Goal: Obtain resource: Download file/media

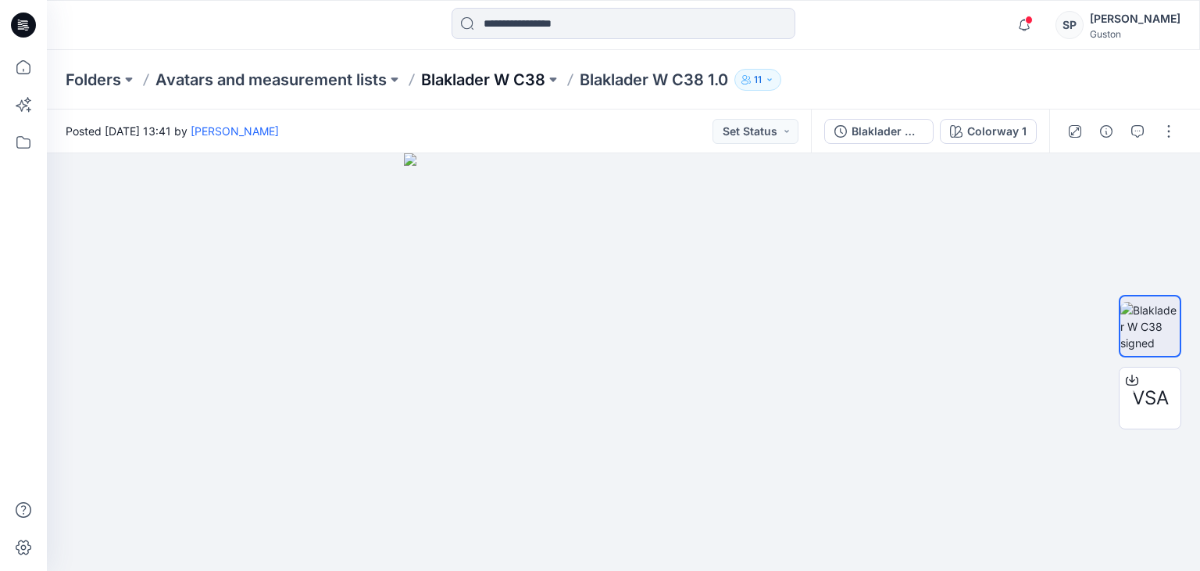
drag, startPoint x: 0, startPoint y: 0, endPoint x: 452, endPoint y: 70, distance: 457.2
click at [452, 70] on p "Blaklader W C38" at bounding box center [483, 80] width 124 height 22
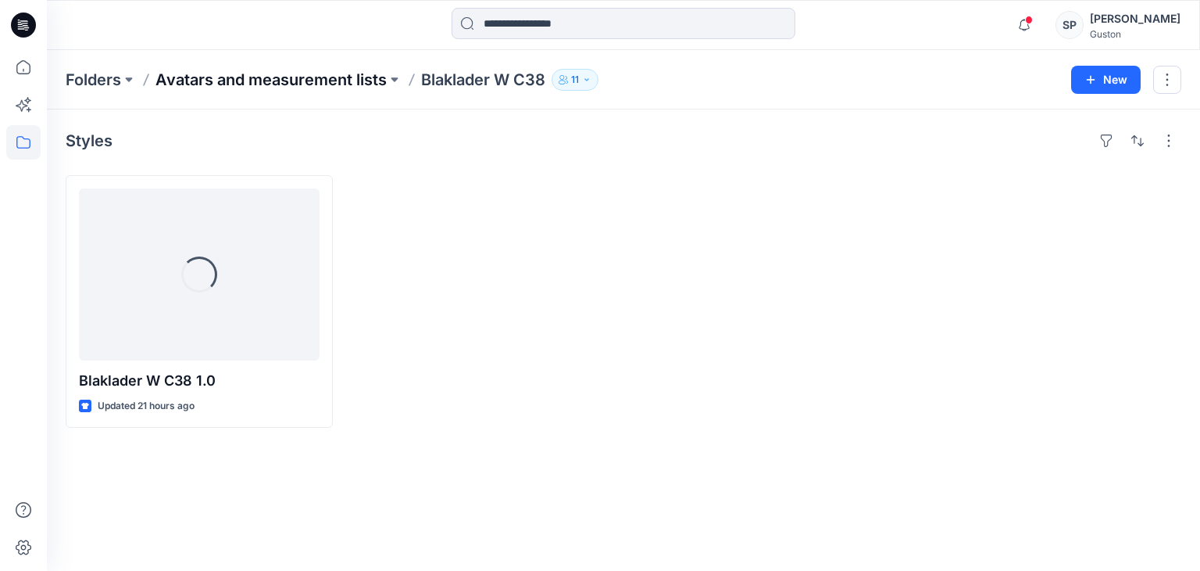
click at [302, 71] on p "Avatars and measurement lists" at bounding box center [271, 80] width 231 height 22
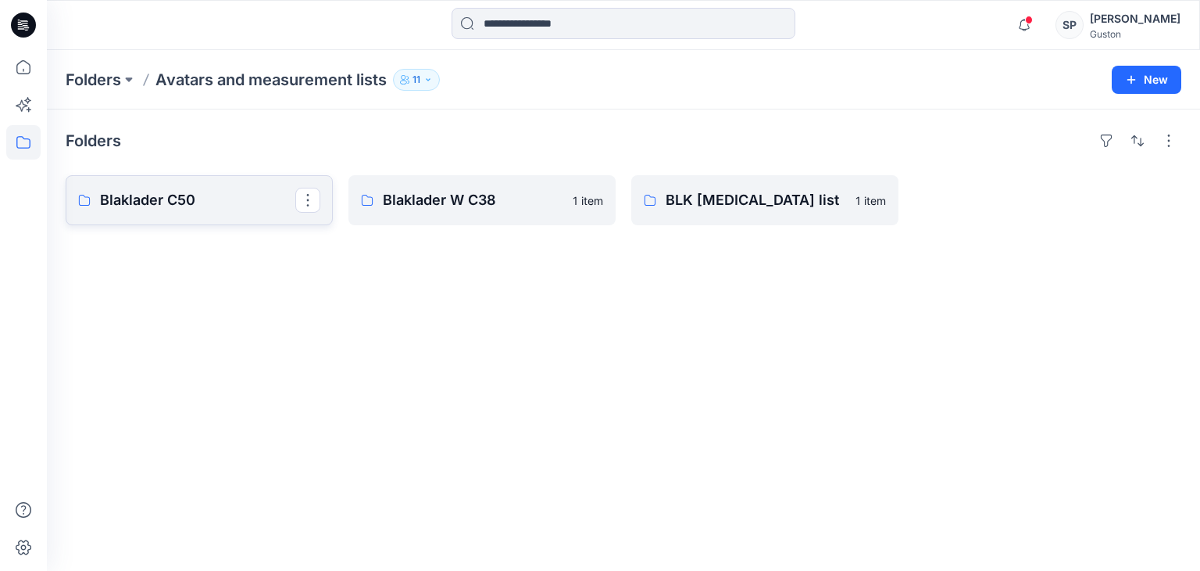
click at [170, 195] on p "Blaklader C50" at bounding box center [197, 200] width 195 height 22
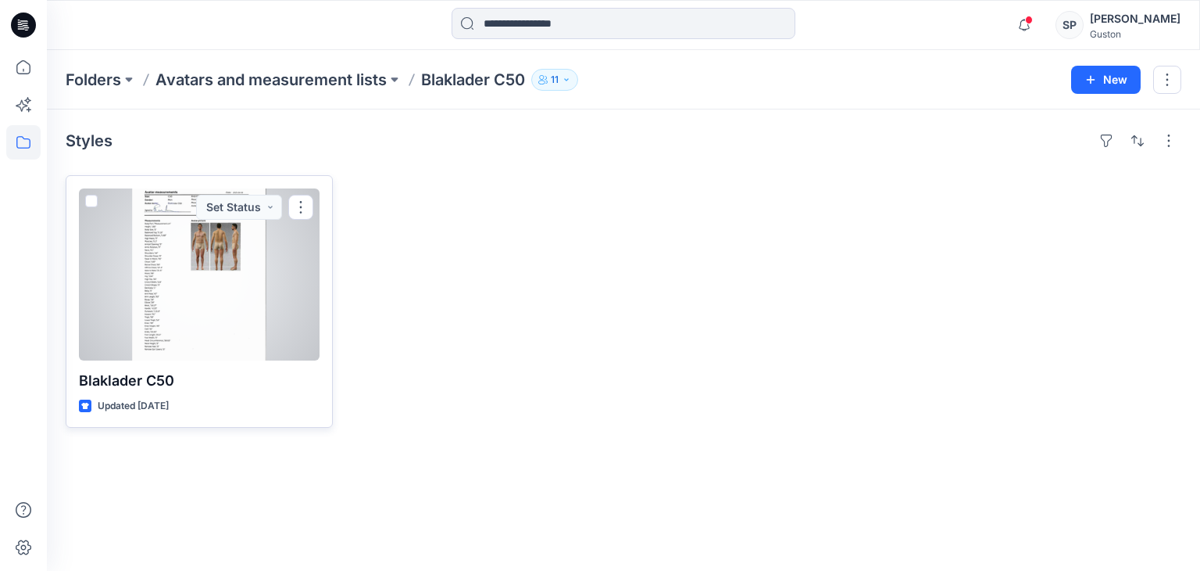
click at [168, 379] on p "Blaklader C50" at bounding box center [199, 381] width 241 height 22
click at [225, 298] on div at bounding box center [199, 274] width 241 height 172
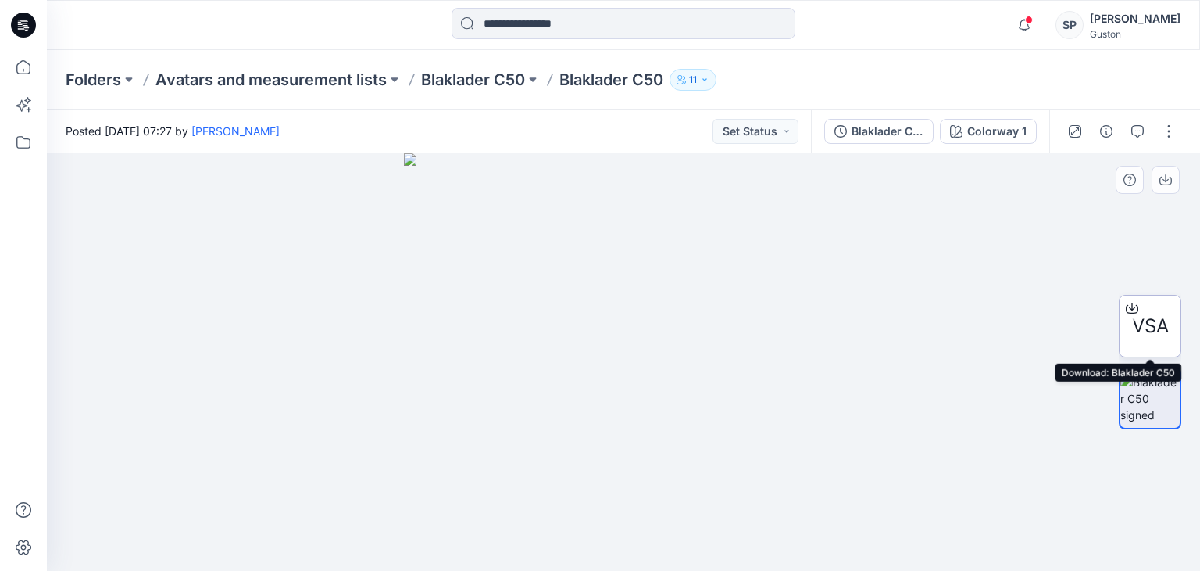
click at [1157, 324] on span "VSA" at bounding box center [1150, 326] width 37 height 28
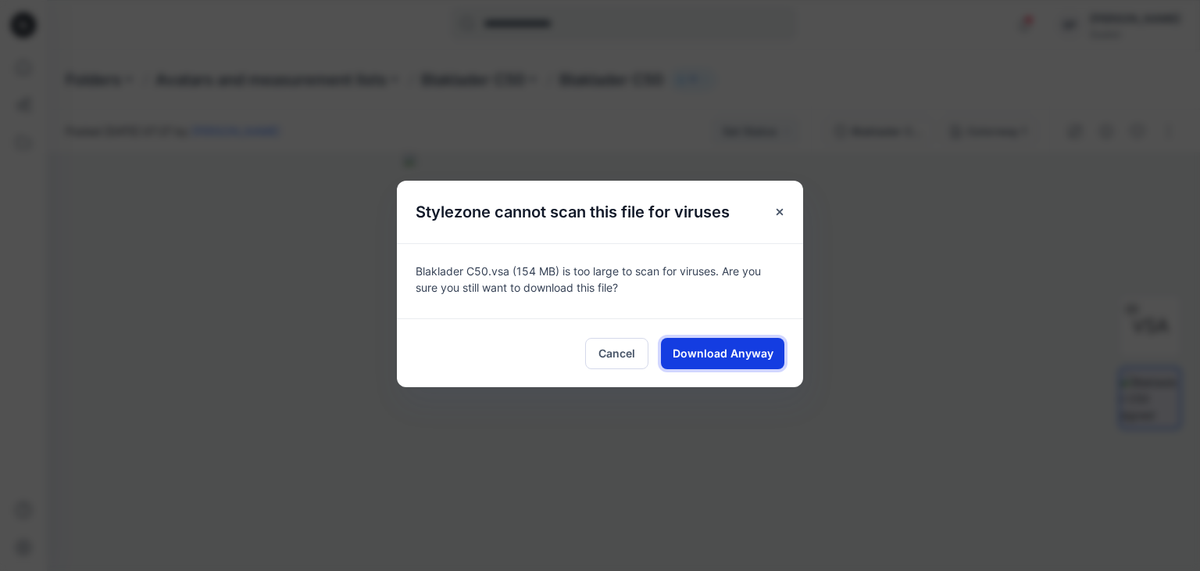
click at [692, 352] on span "Download Anyway" at bounding box center [723, 353] width 101 height 16
